Goal: Transaction & Acquisition: Subscribe to service/newsletter

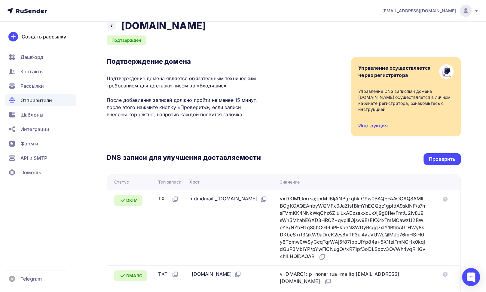
scroll to position [7, 0]
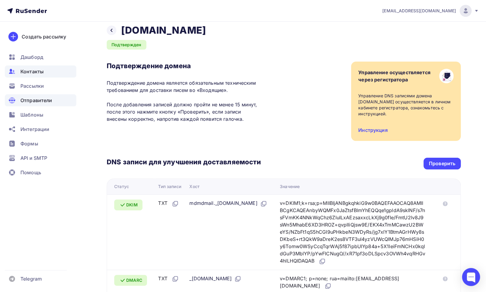
click at [36, 74] on span "Контакты" at bounding box center [31, 71] width 23 height 7
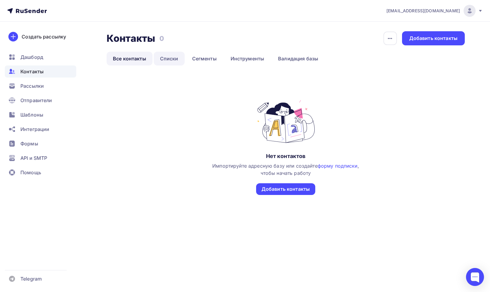
click at [173, 56] on link "Списки" at bounding box center [169, 59] width 31 height 14
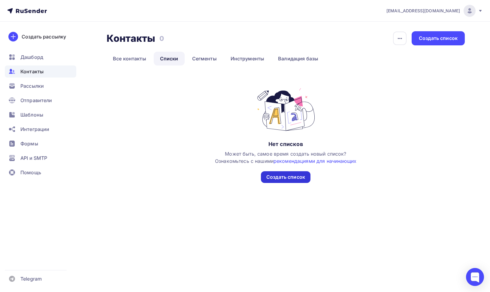
click at [283, 178] on div "Создать список" at bounding box center [285, 177] width 39 height 7
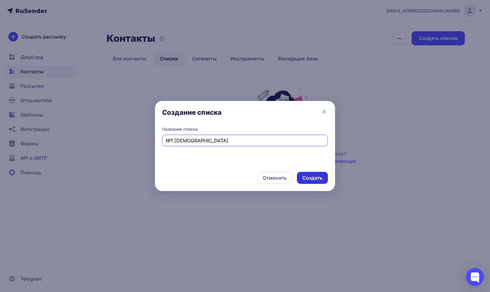
type input "№1 2025"
click at [306, 181] on div "Создать" at bounding box center [312, 178] width 31 height 12
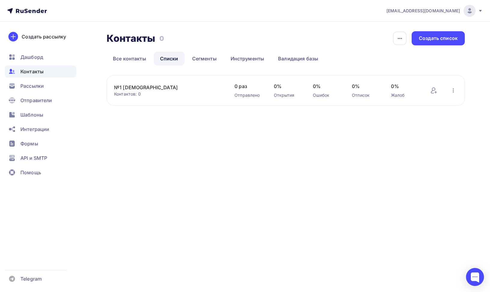
click at [438, 92] on div "Добавить контакты Переименовать список Скачать список Отписать адреса Актуализа…" at bounding box center [443, 90] width 27 height 8
click at [432, 92] on icon at bounding box center [433, 90] width 7 height 7
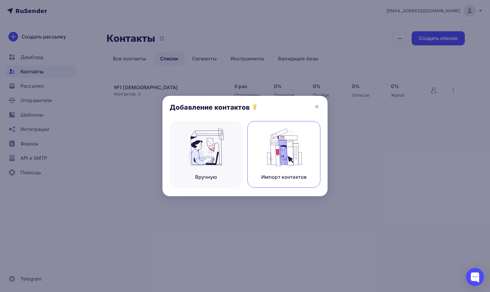
click at [274, 167] on div "Импорт контактов" at bounding box center [283, 154] width 73 height 67
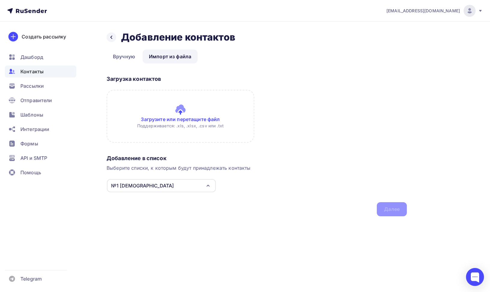
click at [167, 119] on input "file" at bounding box center [181, 116] width 148 height 53
click at [139, 188] on div "№1 2025" at bounding box center [161, 185] width 109 height 13
click at [345, 214] on div "Добавление в список Выберите списки, к которым будут принадлежать контакты №1 2…" at bounding box center [257, 184] width 300 height 64
click at [189, 120] on input "file" at bounding box center [181, 116] width 148 height 53
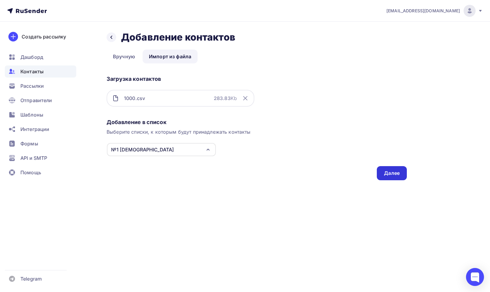
click at [395, 171] on div "Далее" at bounding box center [392, 173] width 16 height 7
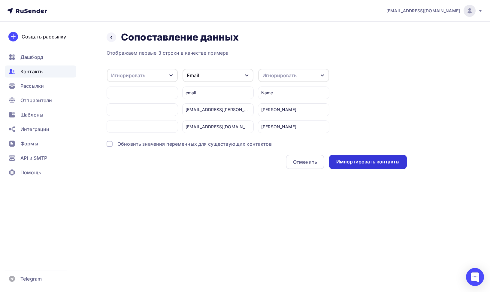
click at [379, 165] on div "Импортировать контакты" at bounding box center [368, 162] width 78 height 14
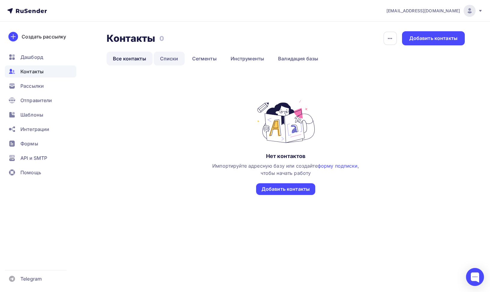
click at [171, 57] on link "Списки" at bounding box center [169, 59] width 31 height 14
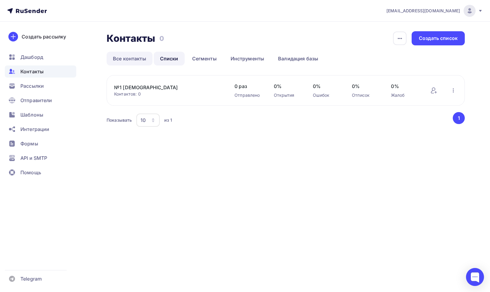
click at [117, 60] on link "Все контакты" at bounding box center [130, 59] width 46 height 14
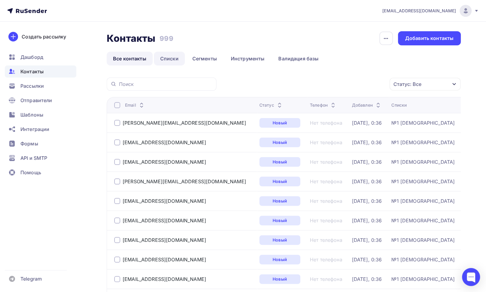
click at [161, 57] on link "Списки" at bounding box center [169, 59] width 31 height 14
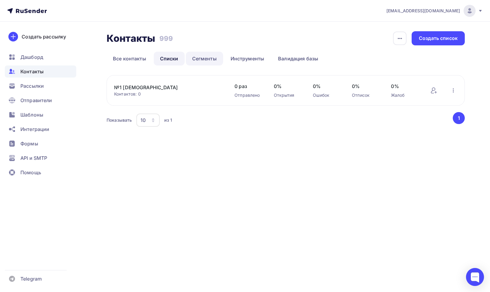
click at [204, 59] on link "Сегменты" at bounding box center [204, 59] width 37 height 14
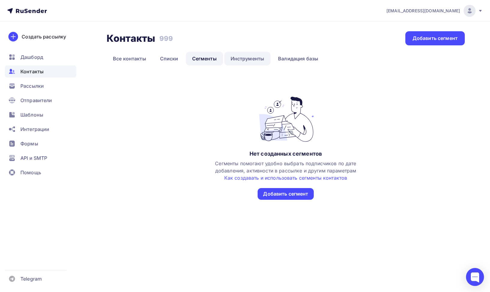
click at [243, 59] on link "Инструменты" at bounding box center [247, 59] width 47 height 14
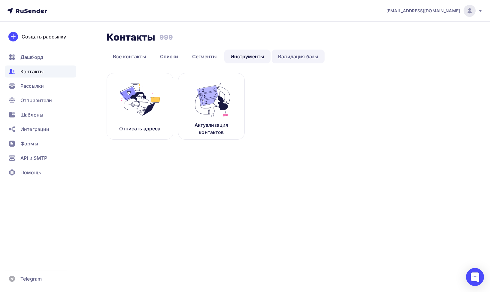
click at [312, 59] on link "Валидация базы" at bounding box center [298, 57] width 53 height 14
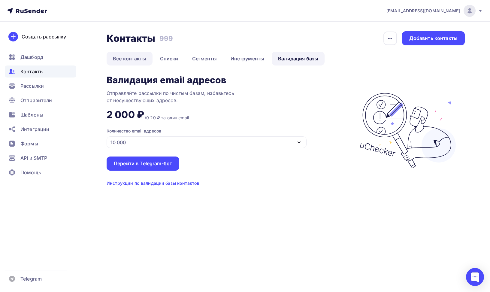
click at [126, 57] on link "Все контакты" at bounding box center [130, 59] width 46 height 14
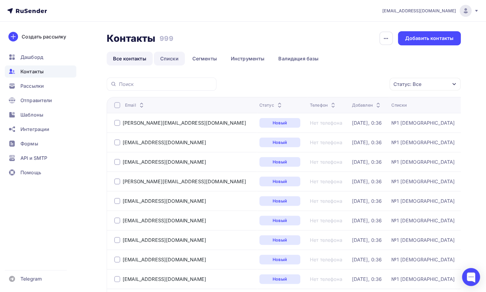
click at [172, 56] on link "Списки" at bounding box center [169, 59] width 31 height 14
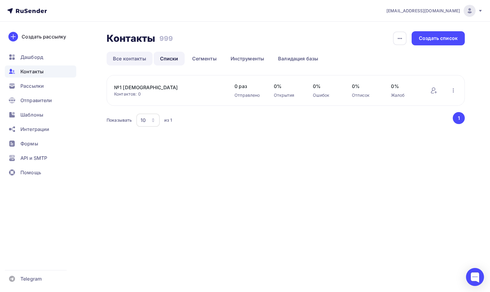
click at [128, 57] on link "Все контакты" at bounding box center [130, 59] width 46 height 14
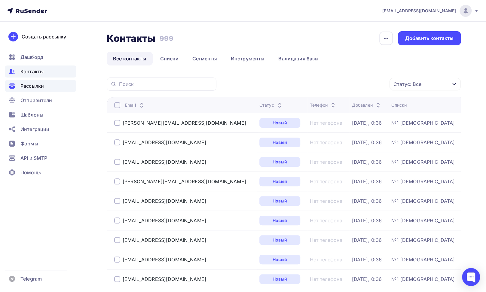
click at [40, 88] on span "Рассылки" at bounding box center [31, 85] width 23 height 7
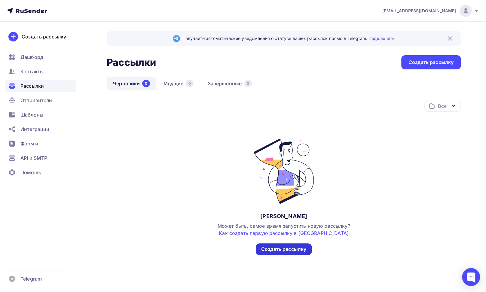
click at [300, 248] on div "Создать рассылку" at bounding box center [283, 249] width 45 height 7
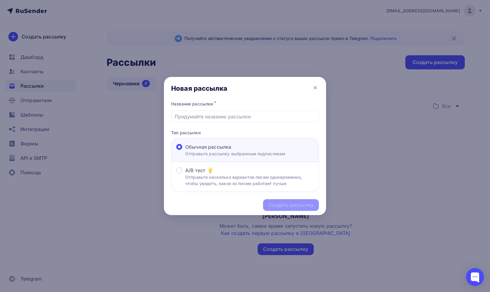
click at [183, 147] on label "Обычная рассылка Отправьте рассылку выбранным подписчикам" at bounding box center [230, 150] width 109 height 14
click at [185, 150] on input "Обычная рассылка Отправьте рассылку выбранным подписчикам" at bounding box center [185, 150] width 0 height 0
click at [198, 118] on input "text" at bounding box center [245, 116] width 141 height 7
click at [301, 85] on div "Новая рассылка" at bounding box center [245, 88] width 162 height 23
click at [314, 86] on icon at bounding box center [315, 87] width 2 height 2
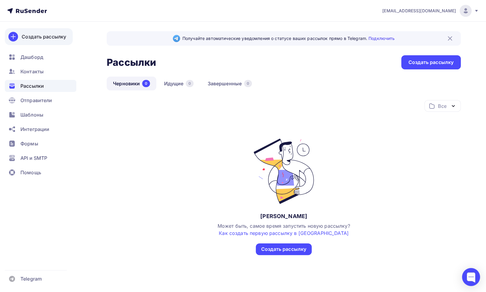
click at [51, 40] on div "Создать рассылку" at bounding box center [44, 36] width 44 height 7
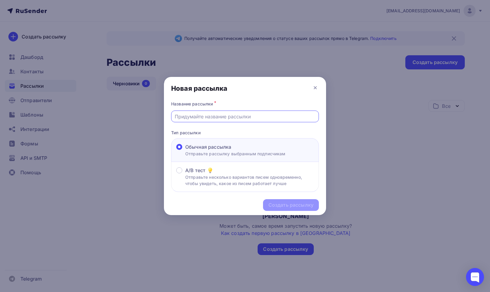
drag, startPoint x: 230, startPoint y: 114, endPoint x: 351, endPoint y: 120, distance: 121.5
click at [230, 114] on input "text" at bounding box center [245, 116] width 141 height 7
type input "G"
type input "Первая"
drag, startPoint x: 295, startPoint y: 209, endPoint x: 296, endPoint y: 212, distance: 3.4
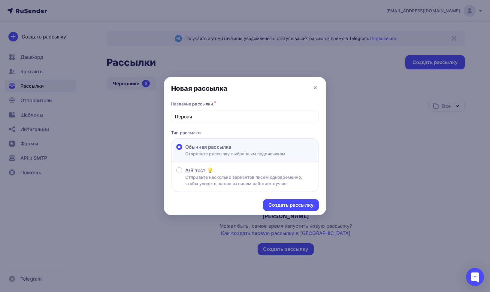
click at [295, 209] on div "Создать рассылку" at bounding box center [291, 205] width 56 height 12
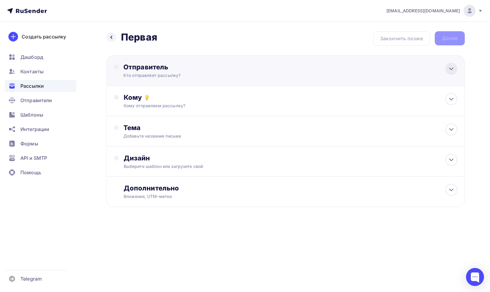
click at [451, 65] on icon at bounding box center [451, 68] width 7 height 7
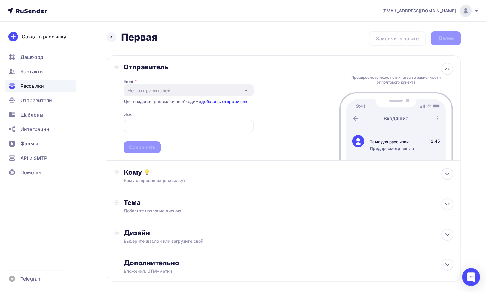
click at [239, 103] on link "добавить отправителя" at bounding box center [224, 101] width 47 height 5
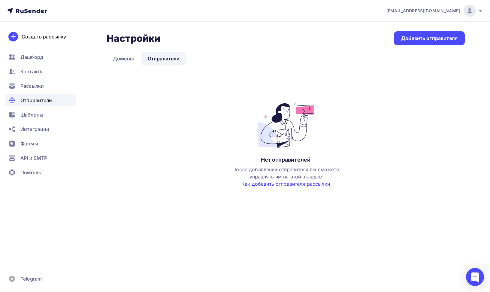
click at [268, 183] on link "Как добавить отправителя рассылки" at bounding box center [285, 184] width 89 height 6
click at [423, 40] on div "Добавить отправителя" at bounding box center [429, 38] width 56 height 7
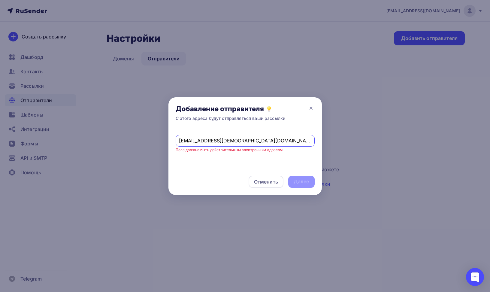
type input "bogorodica@пресвятая-богородица.рф"
drag, startPoint x: 302, startPoint y: 182, endPoint x: 286, endPoint y: 178, distance: 16.7
click at [300, 181] on div "Отменить Далее" at bounding box center [244, 181] width 153 height 26
click at [210, 156] on div "bogorodica@пресвятая-богородица.рф Поле должно быть действительным электронным …" at bounding box center [244, 149] width 153 height 40
click at [234, 154] on div "bogorodica@пресвятая-богородица.рф Поле должно быть действительным электронным …" at bounding box center [244, 149] width 153 height 40
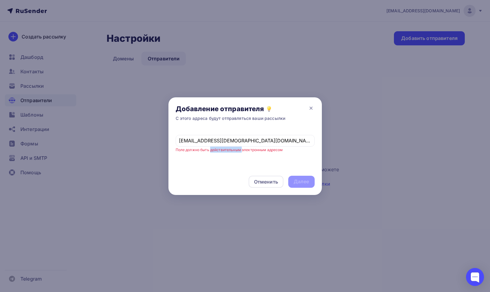
click at [234, 154] on div "bogorodica@пресвятая-богородица.рф Поле должно быть действительным электронным …" at bounding box center [244, 149] width 153 height 40
click at [226, 160] on div "bogorodica@пресвятая-богородица.рф Поле должно быть действительным электронным …" at bounding box center [244, 149] width 153 height 40
click at [311, 108] on icon at bounding box center [311, 108] width 7 height 7
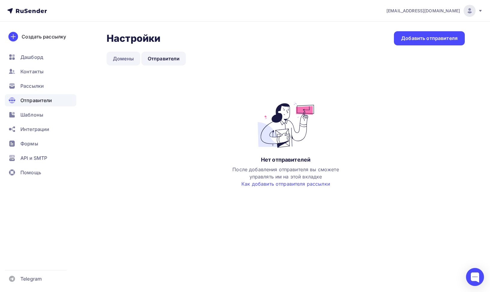
click at [126, 55] on link "Домены" at bounding box center [124, 59] width 34 height 14
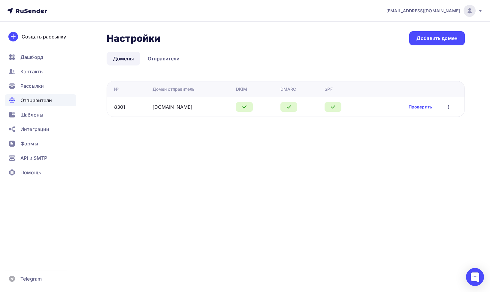
drag, startPoint x: 136, startPoint y: 106, endPoint x: 256, endPoint y: 109, distance: 119.6
click at [256, 109] on tr "8301 xn----7sbbdcjhc7a9cbaeoiis6f0hc.xn--p1ai Проверить Редактировать Удалить" at bounding box center [286, 107] width 358 height 20
copy tr "xn----7sbbdcjhc7a9cbaeoiis6f0hc.xn--p1ai"
click at [163, 58] on link "Отправители" at bounding box center [163, 59] width 45 height 14
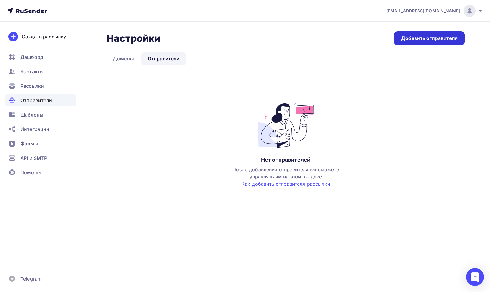
click at [427, 35] on div "Добавить отправителя" at bounding box center [429, 38] width 71 height 14
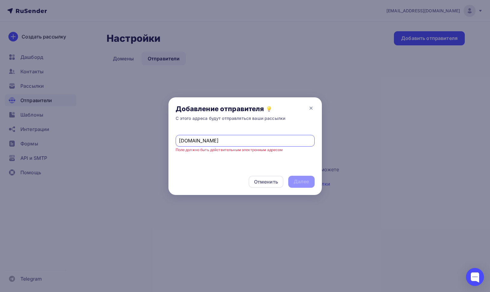
click at [181, 139] on input "xn----7sbbdcjhc7a9cbaeoiis6f0hc.xn--p1ai" at bounding box center [245, 140] width 132 height 7
paste input "bogorodica@"
click at [217, 156] on div "bogorodica@xn----7sbbdcjhc7a9cbaeoiis6f0hc.xn--p1ai Поле должно быть действител…" at bounding box center [244, 149] width 153 height 40
click at [266, 120] on div "С этого адреса будут отправляться ваши рассылки" at bounding box center [231, 118] width 110 height 6
drag, startPoint x: 258, startPoint y: 136, endPoint x: 252, endPoint y: 134, distance: 5.8
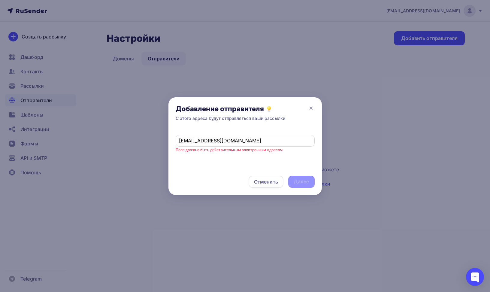
click at [257, 136] on div "bogorodica@xn----7sbbdcjhc7a9cbaeoiis6f0hc.xn--p1ai" at bounding box center [245, 141] width 139 height 12
click at [242, 143] on input "bogorodica@xn----7sbbdcjhc7a9cbaeoiis6f0hc.xn--p1ai" at bounding box center [245, 140] width 132 height 7
click at [226, 165] on div "bogorodica@xn----7sbbdcjhc7a9cbaeoiis6f0hc.xn--p1ai Поле должно быть действител…" at bounding box center [244, 149] width 153 height 40
click at [215, 142] on input "bogorodica@xn----7sbbdcjhc7a9cbaeoiis6f0hc.xn--p1ai" at bounding box center [245, 140] width 132 height 7
drag, startPoint x: 216, startPoint y: 162, endPoint x: 235, endPoint y: 122, distance: 44.6
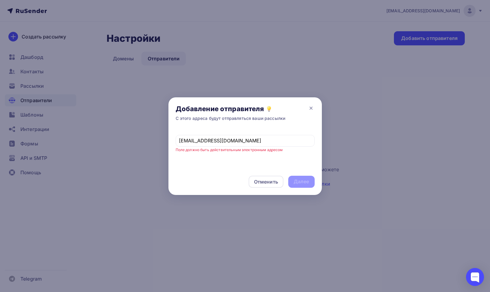
click at [216, 161] on div "bogorodica@xn----7sbbdcjhc7a9cbaeoiis6f0hc.xn--p1ai Поле должно быть действител…" at bounding box center [244, 149] width 153 height 40
click at [294, 144] on input "bogorodica@xn----7sbbdcjhc7a9cbaeoiis6f0hc.xn--p1ai" at bounding box center [245, 140] width 132 height 7
drag, startPoint x: 310, startPoint y: 140, endPoint x: 322, endPoint y: 165, distance: 27.8
click at [310, 140] on input "bogorodica@xn----7sbbdcjhc7a9cbaeoiis6f0hc.xn--p1ai" at bounding box center [245, 140] width 132 height 7
click at [287, 151] on span "bogorodica@xn----7sbbdcjhc7a9cbaeoiis6f0hc.xn--p1ai Поле должно быть действител…" at bounding box center [245, 141] width 139 height 24
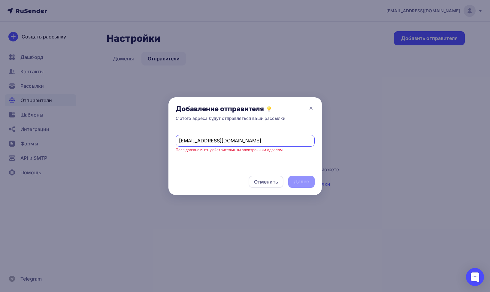
click at [242, 142] on input "bogorodica@xn----7sbbdcjhc7a9cbaeoiis6f0hc.xn--p1ai" at bounding box center [245, 140] width 132 height 7
click at [216, 138] on input "bogorodica@xn----7sbbdcjhc7a9cbaeoiis6f0hc.xn--p1ai" at bounding box center [245, 140] width 132 height 7
click at [209, 141] on input "bogorodica@xn----7sbbdcjhc7a9cbaeoiis6f0hc.xn--p1ai" at bounding box center [245, 140] width 132 height 7
click at [186, 140] on input "bogorodica@xn----7sbbdcjhc7a9cbaeoiis6f0hc.xn--p1ai" at bounding box center [245, 140] width 132 height 7
drag, startPoint x: 226, startPoint y: 140, endPoint x: 216, endPoint y: 140, distance: 9.6
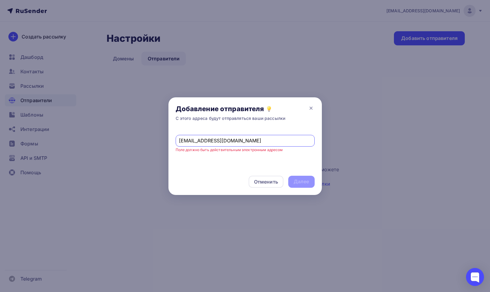
click at [224, 141] on input "bogorodica@xn----7sbbdcjhc7a9cbaeoiis6f0hc.xn--p1ai" at bounding box center [245, 140] width 132 height 7
click at [212, 139] on input "bogorodica@xn----7sbbdcjhc7a9cbaeoiis6f0hc.xn--p1ai" at bounding box center [245, 140] width 132 height 7
click at [209, 141] on input "bogorodica@xn----7sbbdcjhc7a9cbaeoiis6f0hc.xn--p1ai" at bounding box center [245, 140] width 132 height 7
drag, startPoint x: 193, startPoint y: 141, endPoint x: 218, endPoint y: 142, distance: 25.2
click at [193, 141] on input "bogorodica@xn----7sbbdcjhc7a9cbaeoiis6f0hc.xn--p1ai" at bounding box center [245, 140] width 132 height 7
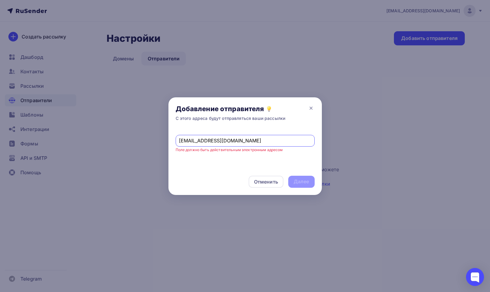
click at [231, 142] on input "bogorodica@xn----7sbbdcjhc7a9cbaeoiis6f0hc.xn--p1ai" at bounding box center [245, 140] width 132 height 7
click at [210, 141] on input "bogorodica@xn----7sbbdcjhc7a9cbaeoiis6f0hc.xn--p1ai" at bounding box center [245, 140] width 132 height 7
click at [226, 141] on input "bogorodica@xn----7sbbdcjhc7a9cbaeoiis6f0hc.xn--p1ai" at bounding box center [245, 140] width 132 height 7
click at [215, 140] on input "bogorodica@xn----7sbbdcjhc7a9cbaeoiis6f0hc.xn--p1ai" at bounding box center [245, 140] width 132 height 7
click at [214, 140] on input "bogorodica@xn----7sbbdcjhc7a9cbaeoiis6f0hc.xn--p1ai" at bounding box center [245, 140] width 132 height 7
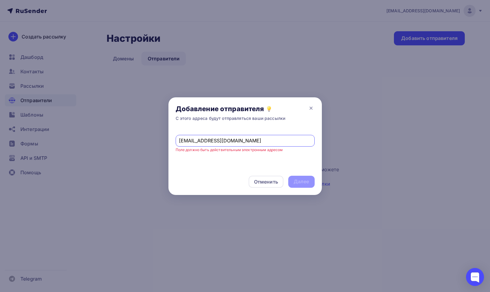
click at [214, 140] on input "bogorodica@xn----7sbbdcjhc7a9cbaeoiis6f0hc.xn--p1ai" at bounding box center [245, 140] width 132 height 7
click at [234, 141] on input "bogorodica@xn----7sbbdcjhc7a9cbaeoiis6f0hc.xn--p1ai" at bounding box center [245, 140] width 132 height 7
click at [291, 142] on input "bogorodica@xn----7sbbdcjhc7a9cbaeoiis6f0hc.xn--p1ai" at bounding box center [245, 140] width 132 height 7
click at [292, 142] on input "bogorodica@xn----7sbbdcjhc7a9cbaeoiis6f0hc.xn--p1ai" at bounding box center [245, 140] width 132 height 7
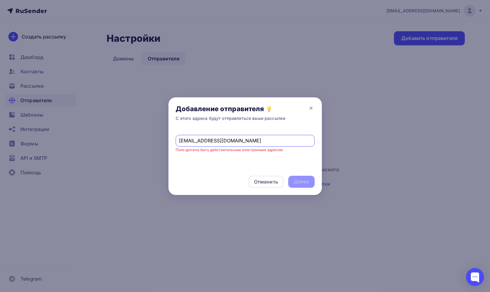
click at [292, 142] on input "bogorodica@xn----7sbbdcjhc7a9cbaeoiis6f0hc.xn--p1ai" at bounding box center [245, 140] width 132 height 7
click at [290, 159] on div "bogorodica@xn----7sbbdcjhc7a9cbaeoiis6f0hc.xn--p1ai Поле должно быть действител…" at bounding box center [244, 149] width 153 height 40
click at [296, 143] on input "bogorodica@xn----7sbbdcjhc7a9cbaeoiis6f0hc.xn--p1ai" at bounding box center [245, 140] width 132 height 7
click at [296, 142] on input "bogorodica@xn----7sbbdcjhc7a9cbaeoiis6f0hc.xn--p1ai" at bounding box center [245, 140] width 132 height 7
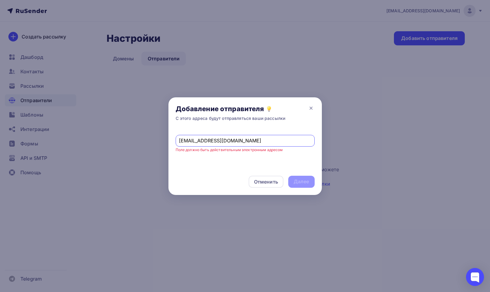
click at [295, 142] on input "bogorodica@xn----7sbbdcjhc7a9cbaeoiis6f0hc.xn--p1ai" at bounding box center [245, 140] width 132 height 7
type input "bogorodica@xn----7sbbdcjhc7a9cbaeoiis6f0hc.xn-p1ai"
click at [213, 137] on input "bogorodica@xn----7sbbdcjhc7a9cbaeoiis6f0hc.xn-p1ai" at bounding box center [245, 140] width 132 height 7
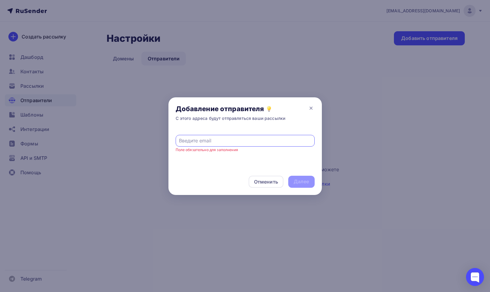
click at [220, 169] on div "Отменить Далее" at bounding box center [244, 181] width 153 height 26
click at [185, 155] on div "Поле обязательно для заполнения" at bounding box center [244, 149] width 153 height 40
click at [242, 142] on input "text" at bounding box center [245, 140] width 132 height 7
click at [312, 108] on icon at bounding box center [311, 108] width 7 height 7
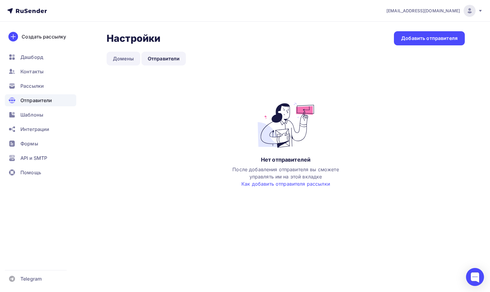
click at [128, 57] on link "Домены" at bounding box center [124, 59] width 34 height 14
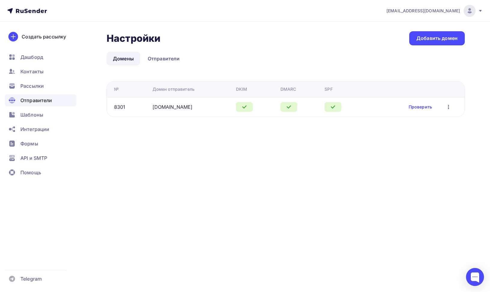
click at [448, 107] on icon "button" at bounding box center [448, 106] width 7 height 7
click at [425, 107] on link "Проверить" at bounding box center [420, 107] width 23 height 6
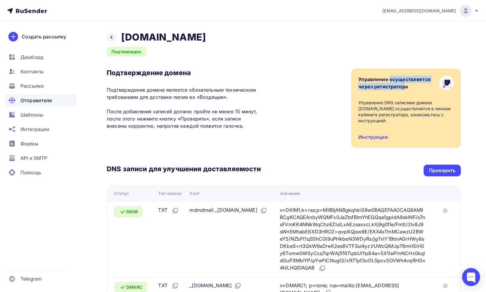
drag, startPoint x: 358, startPoint y: 79, endPoint x: 402, endPoint y: 86, distance: 45.1
click at [403, 86] on div "Управление осуществляется через регистратора" at bounding box center [394, 83] width 72 height 14
click at [379, 109] on div "Управление DNS записями домена xn----7sbbdcjhc7a9cbaeoiis6f0hc.xn--p1ai осущест…" at bounding box center [405, 112] width 95 height 24
click at [448, 169] on div "Проверить" at bounding box center [442, 170] width 26 height 7
click at [112, 37] on icon at bounding box center [111, 37] width 5 height 5
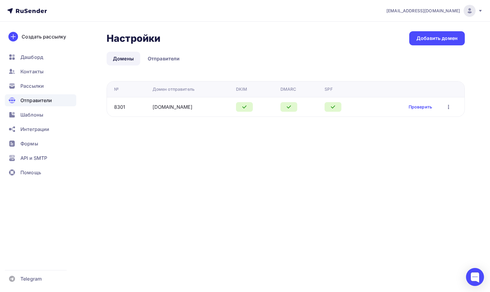
click at [450, 109] on icon "button" at bounding box center [448, 106] width 7 height 7
click at [440, 120] on div "Редактировать" at bounding box center [418, 122] width 58 height 7
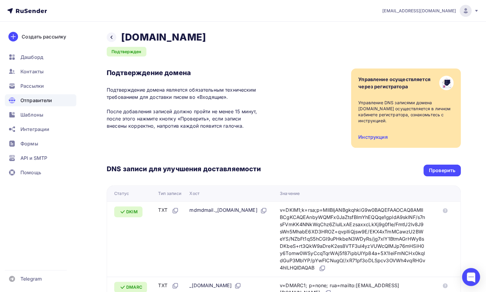
click at [29, 97] on span "Отправители" at bounding box center [36, 100] width 32 height 7
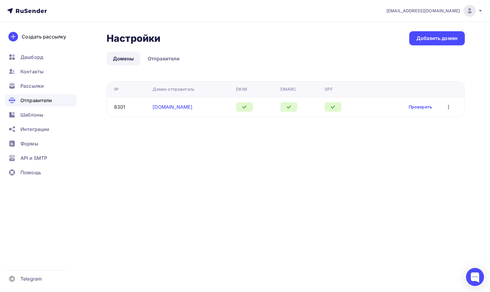
click at [193, 107] on link "xn----7sbbdcjhc7a9cbaeoiis6f0hc.xn--p1ai" at bounding box center [173, 107] width 40 height 6
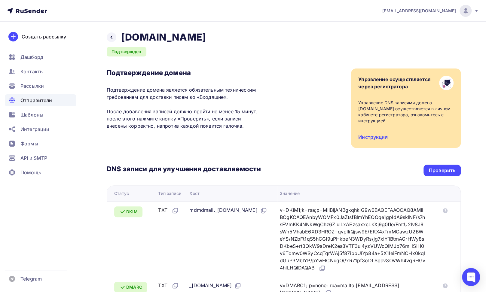
click at [36, 98] on span "Отправители" at bounding box center [36, 100] width 32 height 7
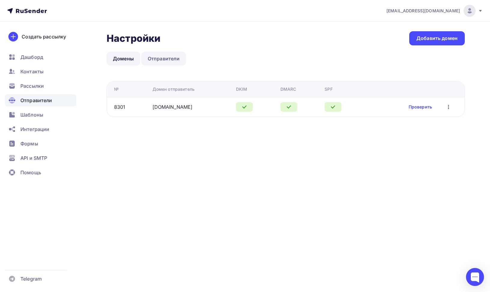
click at [159, 59] on link "Отправители" at bounding box center [163, 59] width 45 height 14
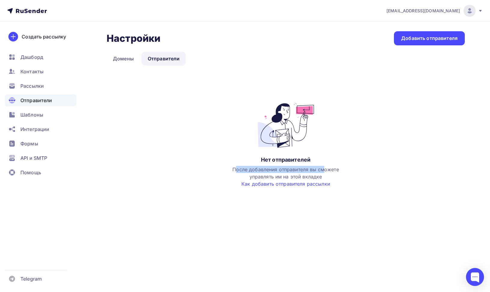
drag, startPoint x: 235, startPoint y: 171, endPoint x: 325, endPoint y: 165, distance: 90.2
click at [325, 165] on div "Нет отправителей После добавления отправителя вы сможете управлять им на этой в…" at bounding box center [286, 145] width 120 height 85
drag, startPoint x: 378, startPoint y: 168, endPoint x: 360, endPoint y: 141, distance: 32.5
click at [378, 168] on div "Нет отправителей После добавления отправителя вы сможете управлять им на этой в…" at bounding box center [286, 151] width 358 height 97
click at [418, 40] on div "Добавить отправителя" at bounding box center [429, 38] width 56 height 7
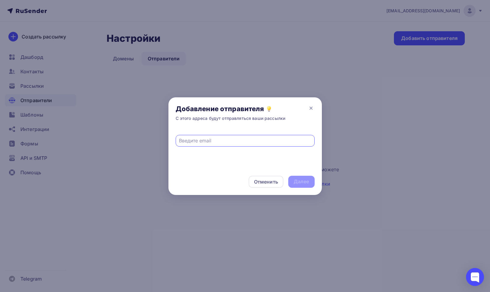
paste input "bogorodica@пресвятая-богородица.рф"
type input "bogorodica@пресвятая-богородица.рф"
click at [261, 160] on div "bogorodica@пресвятая-богородица.рф Поле должно быть действительным электронным …" at bounding box center [244, 149] width 153 height 40
click at [265, 143] on input "bogorodica@пресвятая-богородица.рф" at bounding box center [245, 140] width 132 height 7
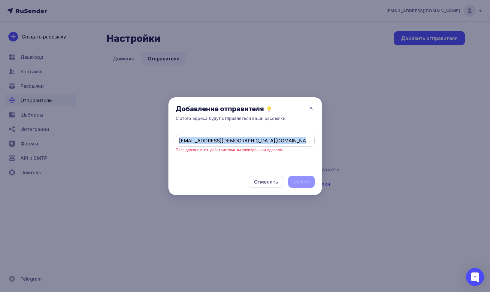
drag, startPoint x: 285, startPoint y: 136, endPoint x: 186, endPoint y: 140, distance: 99.2
click at [173, 137] on div "bogorodica@пресвятая-богородица.рф Поле должно быть действительным электронным …" at bounding box center [244, 149] width 153 height 40
copy span
click at [311, 108] on icon at bounding box center [311, 108] width 2 height 2
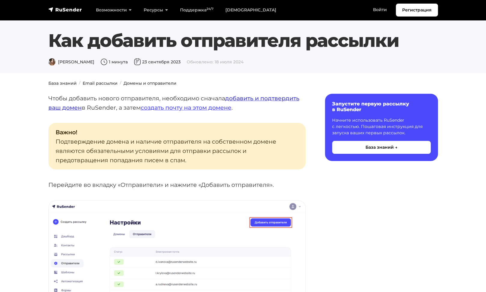
click at [272, 99] on link "добавить и подтвердить ваш домен" at bounding box center [173, 103] width 251 height 17
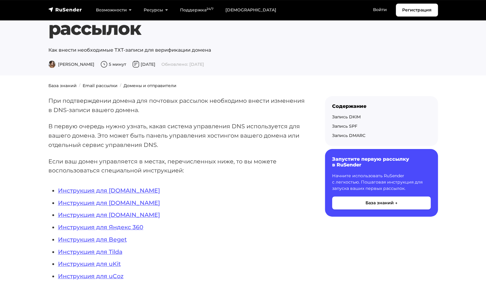
scroll to position [22, 0]
